Goal: Information Seeking & Learning: Learn about a topic

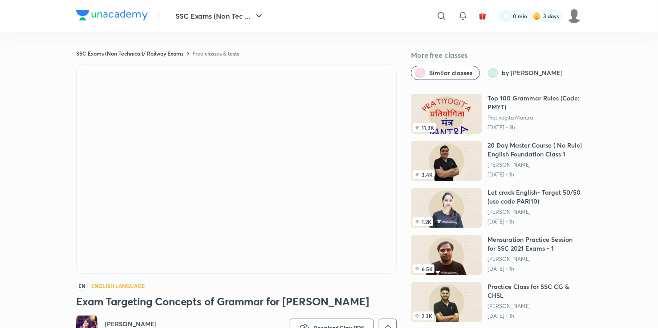
scroll to position [102, 0]
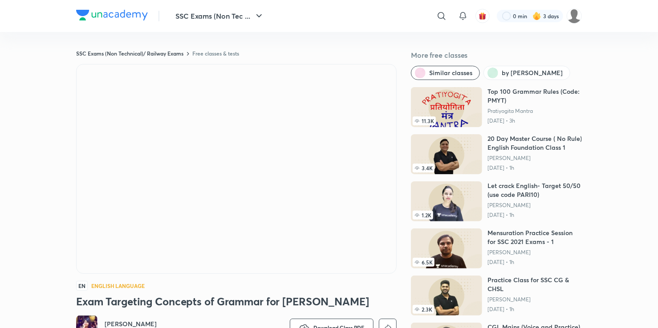
click at [470, 155] on img at bounding box center [446, 154] width 71 height 40
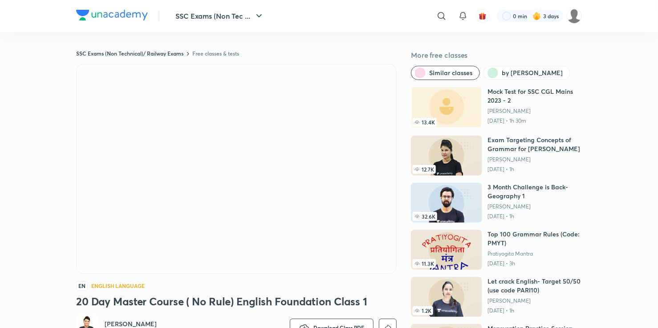
click at [463, 291] on img at bounding box center [446, 297] width 71 height 40
